Goal: Task Accomplishment & Management: Complete application form

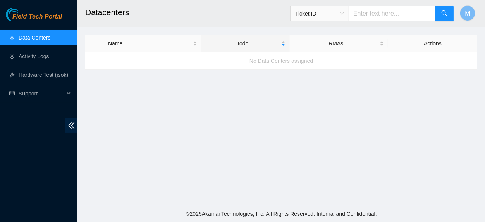
click at [36, 39] on link "Data Centers" at bounding box center [35, 37] width 32 height 6
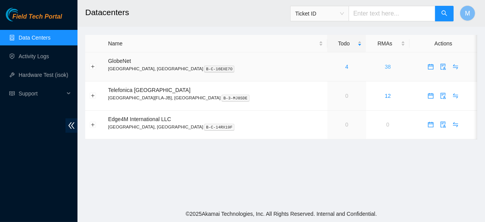
click at [385, 67] on link "38" at bounding box center [388, 67] width 6 height 6
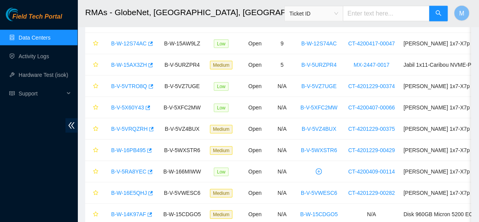
scroll to position [656, 0]
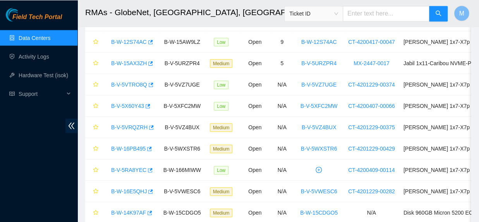
click at [44, 36] on link "Data Centers" at bounding box center [35, 37] width 32 height 6
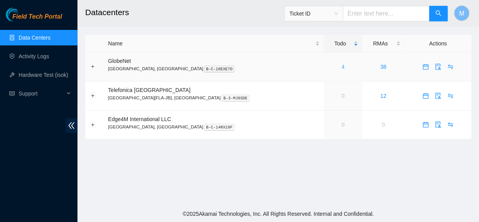
click at [342, 67] on link "4" at bounding box center [343, 67] width 3 height 6
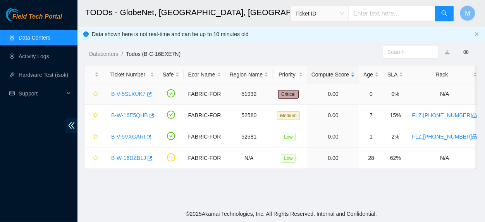
click at [119, 92] on link "B-V-5SLXUK7" at bounding box center [128, 94] width 34 height 6
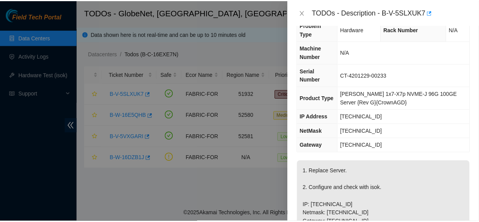
scroll to position [15, 0]
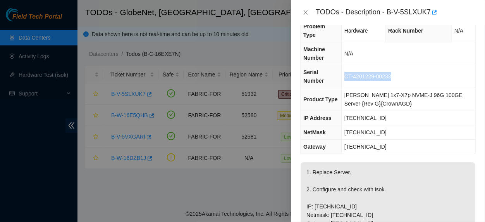
drag, startPoint x: 394, startPoint y: 62, endPoint x: 349, endPoint y: 68, distance: 45.3
click at [349, 68] on td "CT-4201229-00233" at bounding box center [408, 76] width 134 height 23
copy span "CT-4201229-00233"
click at [304, 13] on icon "close" at bounding box center [306, 12] width 6 height 6
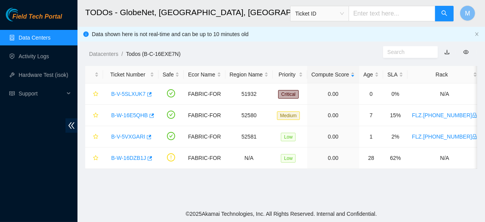
click at [368, 14] on input "text" at bounding box center [392, 13] width 87 height 15
paste input "CT-4201229-00233"
click at [344, 19] on span "Ticket ID" at bounding box center [319, 14] width 49 height 12
type input "CT-4201229-00233"
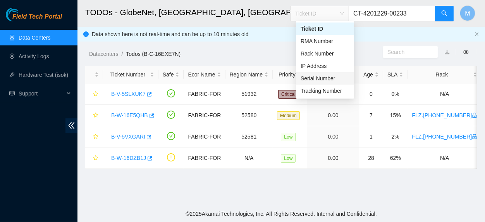
click at [330, 75] on div "Serial Number" at bounding box center [325, 78] width 49 height 9
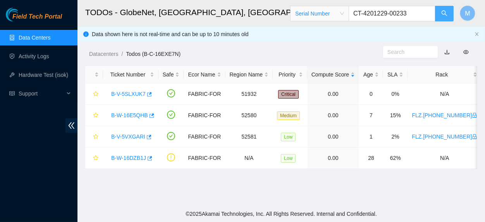
click at [441, 15] on button "button" at bounding box center [444, 13] width 19 height 15
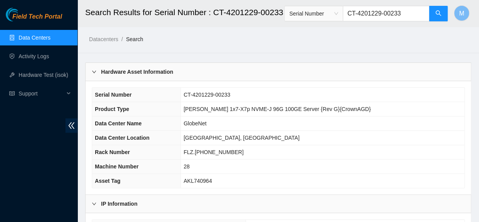
click at [22, 39] on link "Data Centers" at bounding box center [35, 37] width 32 height 6
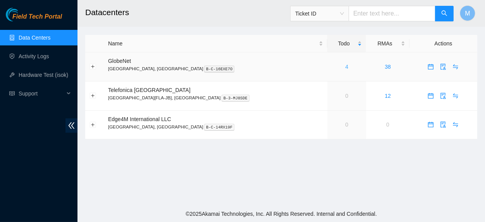
click at [345, 66] on link "4" at bounding box center [346, 67] width 3 height 6
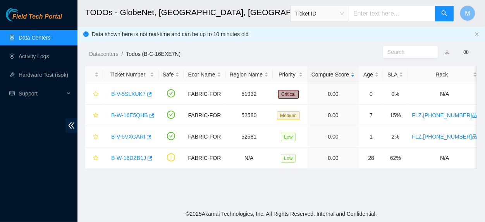
click at [41, 37] on link "Data Centers" at bounding box center [35, 37] width 32 height 6
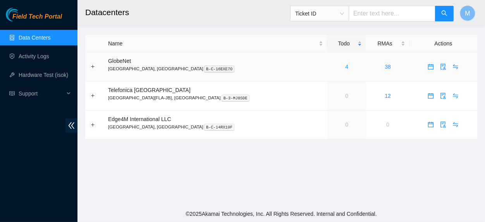
click at [425, 67] on span "calendar" at bounding box center [431, 67] width 12 height 6
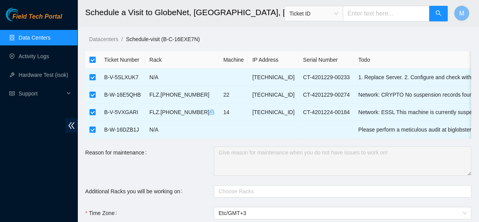
click at [93, 59] on input "checkbox" at bounding box center [93, 60] width 6 height 6
checkbox input "false"
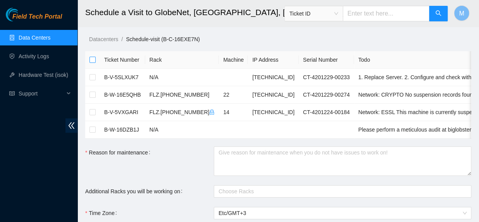
checkbox input "false"
click at [92, 77] on input "checkbox" at bounding box center [93, 77] width 6 height 6
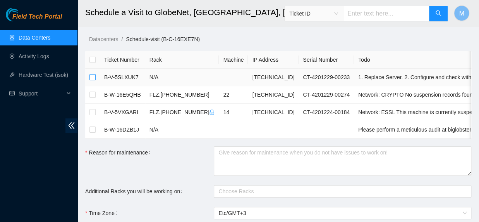
checkbox input "true"
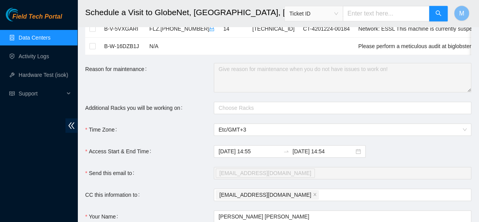
scroll to position [87, 0]
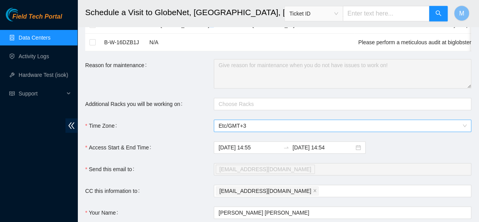
click at [286, 131] on span "Etc/GMT+3" at bounding box center [343, 126] width 248 height 12
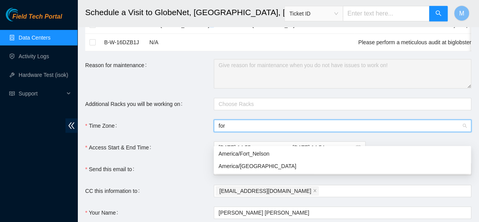
scroll to position [0, 0]
type input "forta"
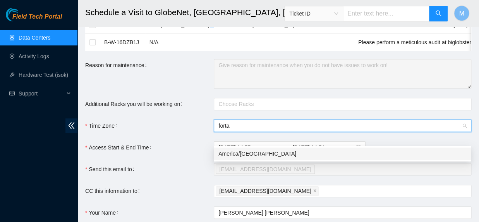
click at [262, 151] on div "America/Fortaleza" at bounding box center [343, 153] width 248 height 9
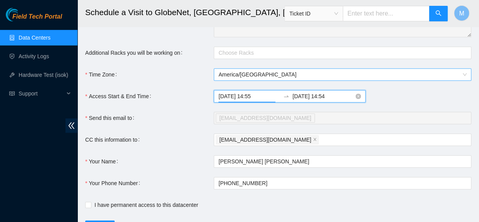
scroll to position [597, 0]
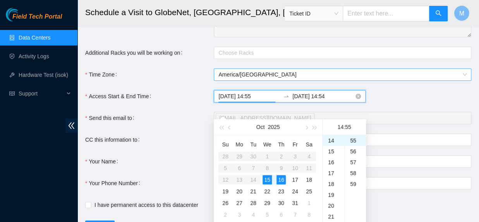
drag, startPoint x: 260, startPoint y: 108, endPoint x: 248, endPoint y: 108, distance: 12.4
click at [248, 100] on input "2025-10-15 14:55" at bounding box center [250, 96] width 62 height 9
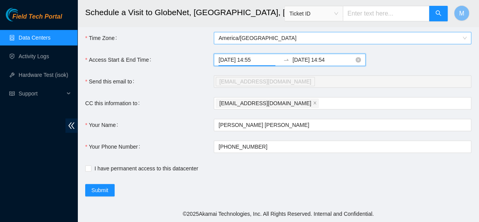
drag, startPoint x: 255, startPoint y: 60, endPoint x: 251, endPoint y: 60, distance: 4.3
click at [251, 60] on input "2025-10-15 14:55" at bounding box center [250, 59] width 62 height 9
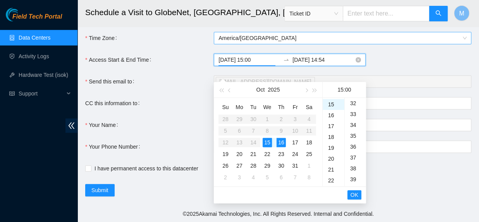
scroll to position [0, 0]
click at [267, 138] on div "15" at bounding box center [267, 142] width 9 height 9
type input "2025-10-15 15:00"
click at [313, 59] on input "2025-10-16 14:54" at bounding box center [324, 59] width 62 height 9
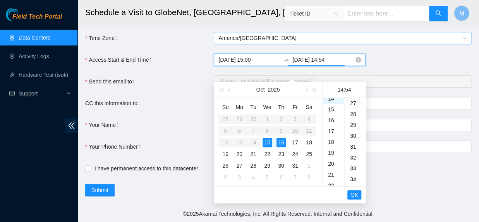
scroll to position [586, 0]
drag, startPoint x: 332, startPoint y: 58, endPoint x: 318, endPoint y: 60, distance: 14.8
click at [318, 60] on input "2025-10-15 14:54" at bounding box center [324, 59] width 62 height 9
click at [352, 190] on span "OK" at bounding box center [355, 194] width 8 height 9
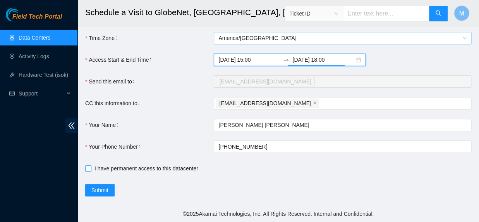
type input "2025-10-15 18:00"
click at [87, 169] on input "I have permanent access to this datacenter" at bounding box center [87, 167] width 5 height 5
checkbox input "true"
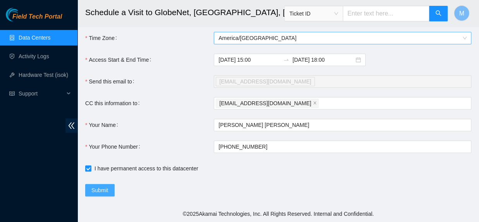
click at [91, 189] on button "Submit" at bounding box center [99, 190] width 29 height 12
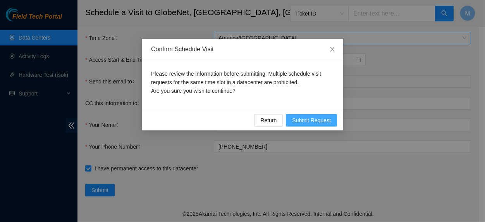
click at [329, 121] on span "Submit Request" at bounding box center [311, 120] width 39 height 9
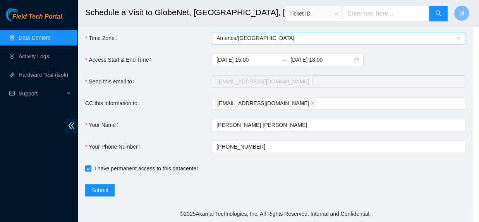
type input "2025-10-15 14:57"
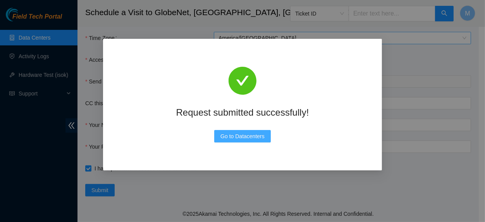
click at [261, 134] on span "Go to Datacenters" at bounding box center [242, 136] width 44 height 9
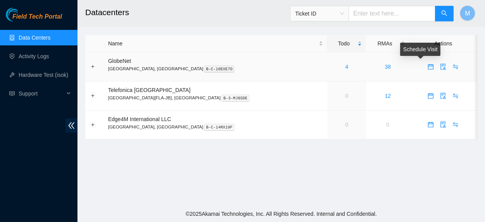
click at [428, 66] on icon "calendar" at bounding box center [431, 67] width 6 height 6
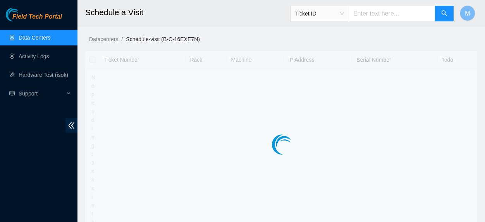
type input "2025-10-15 15:20"
type input "2025-10-16 15:19"
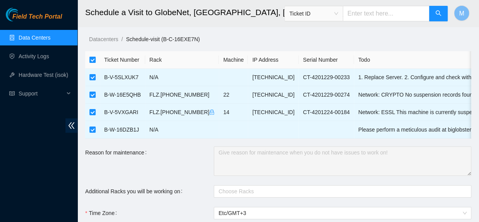
click at [93, 59] on input "checkbox" at bounding box center [93, 60] width 6 height 6
checkbox input "false"
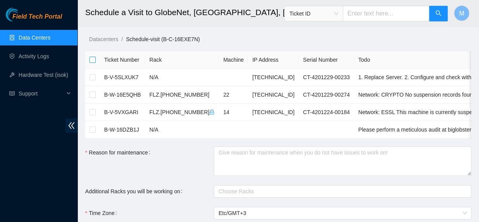
checkbox input "false"
click at [91, 76] on input "checkbox" at bounding box center [93, 77] width 6 height 6
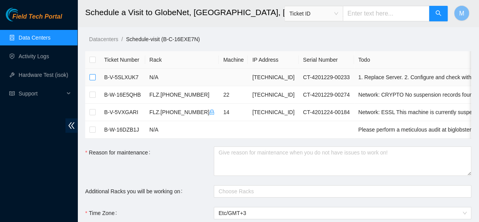
checkbox input "true"
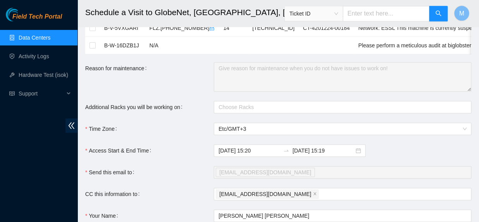
scroll to position [100, 0]
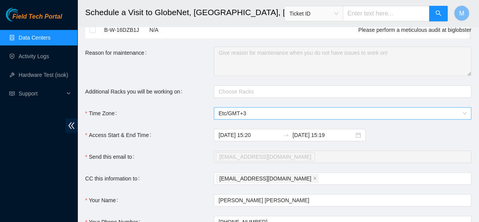
click at [288, 119] on span "Etc/GMT+3" at bounding box center [343, 113] width 248 height 12
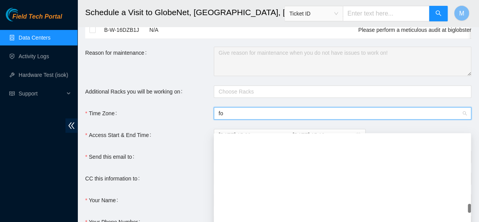
scroll to position [0, 0]
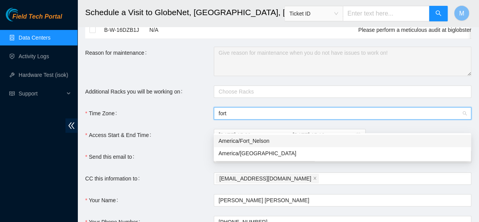
type input "forta"
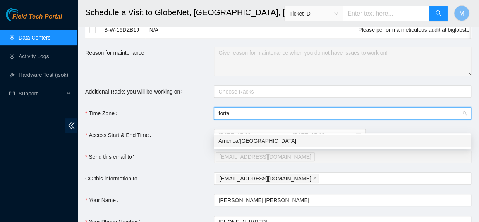
click at [271, 141] on div "America/Fortaleza" at bounding box center [343, 140] width 248 height 9
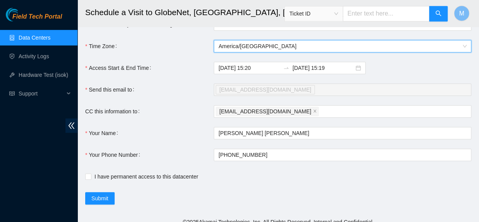
scroll to position [186, 0]
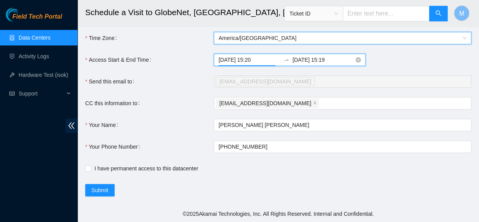
click at [255, 60] on input "2025-10-15 15:20" at bounding box center [250, 59] width 62 height 9
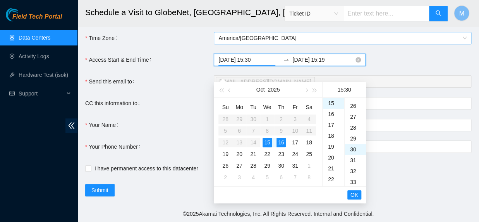
scroll to position [325, 0]
click at [266, 138] on div "15" at bounding box center [267, 142] width 9 height 9
type input "2025-10-15 15:30"
click at [315, 59] on input "2025-10-16 15:19" at bounding box center [324, 59] width 62 height 9
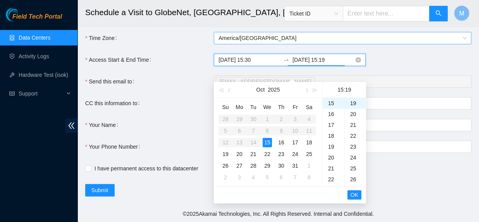
drag, startPoint x: 329, startPoint y: 60, endPoint x: 318, endPoint y: 61, distance: 11.7
click at [318, 61] on input "2025-10-15 15:19" at bounding box center [324, 59] width 62 height 9
click at [351, 190] on button "OK" at bounding box center [355, 194] width 14 height 9
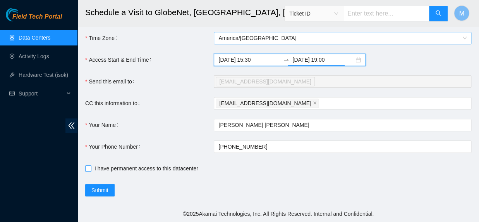
type input "2025-10-15 19:00"
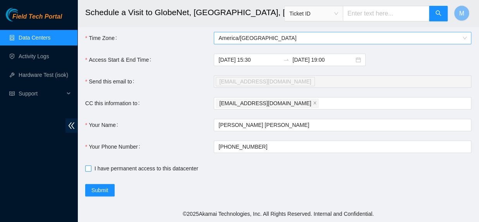
click at [145, 167] on span "I have permanent access to this datacenter" at bounding box center [146, 168] width 110 height 9
click at [91, 167] on input "I have permanent access to this datacenter" at bounding box center [87, 167] width 5 height 5
checkbox input "true"
click at [103, 189] on span "Submit" at bounding box center [99, 190] width 17 height 9
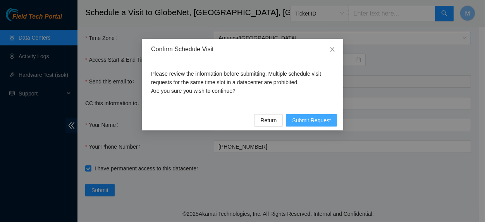
click at [325, 123] on span "Submit Request" at bounding box center [311, 120] width 39 height 9
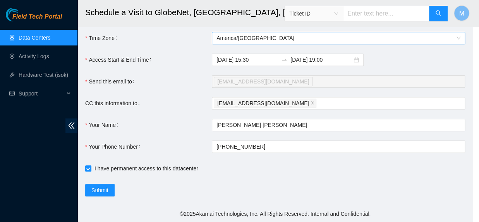
type input "2025-10-15 15:21"
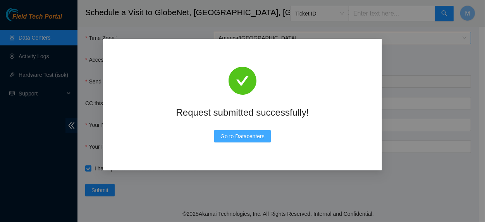
click at [242, 134] on span "Go to Datacenters" at bounding box center [242, 136] width 44 height 9
